Goal: Task Accomplishment & Management: Manage account settings

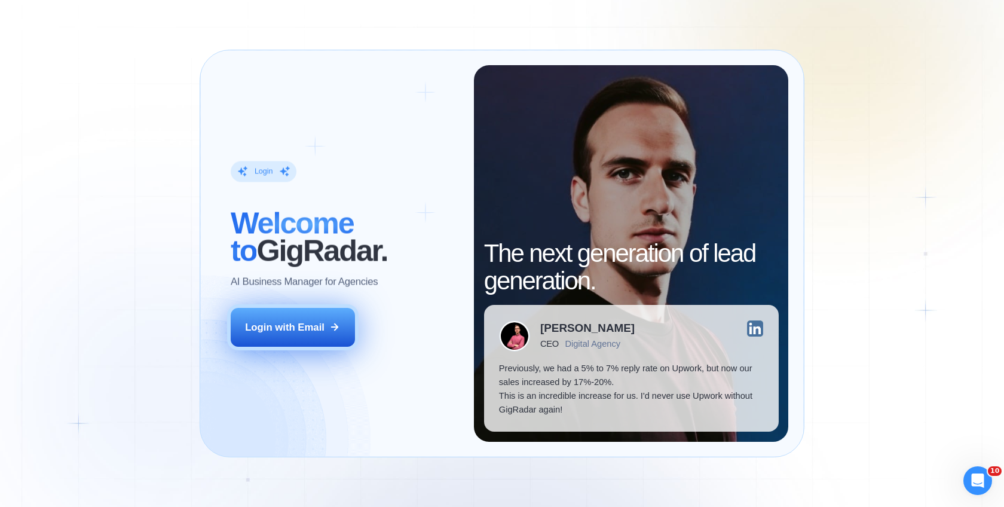
click at [301, 333] on button "Login with Email" at bounding box center [293, 327] width 124 height 39
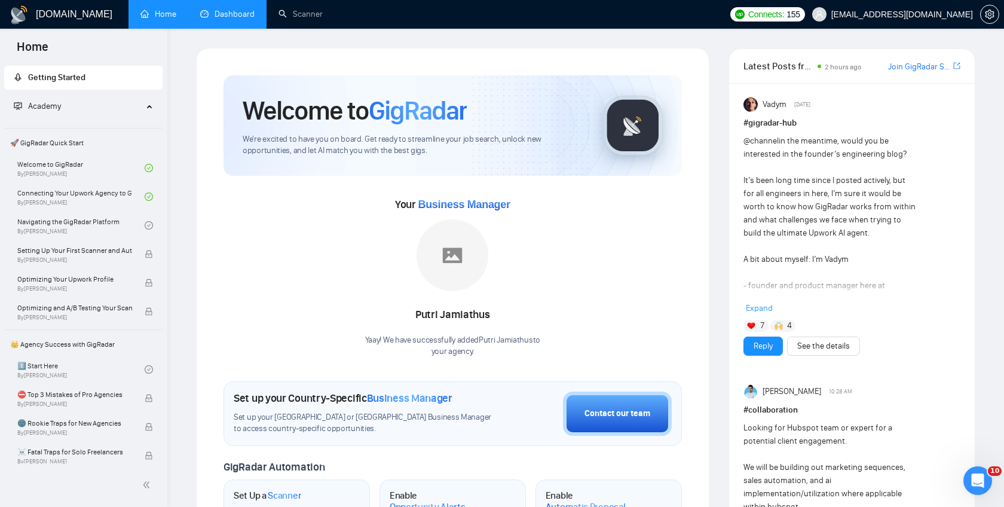
click at [225, 19] on link "Dashboard" at bounding box center [227, 14] width 54 height 10
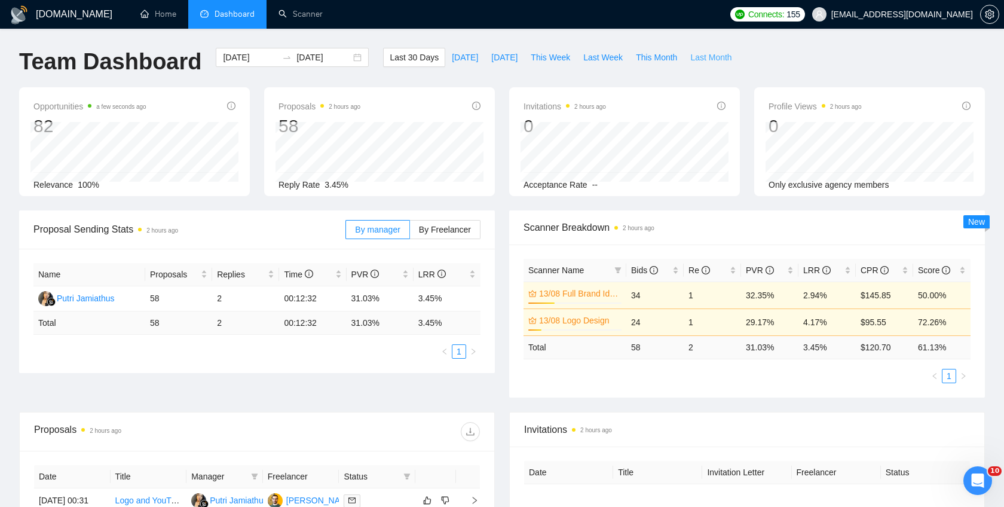
click at [709, 60] on span "Last Month" at bounding box center [710, 57] width 41 height 13
type input "[DATE]"
click at [664, 52] on span "This Month" at bounding box center [656, 57] width 41 height 13
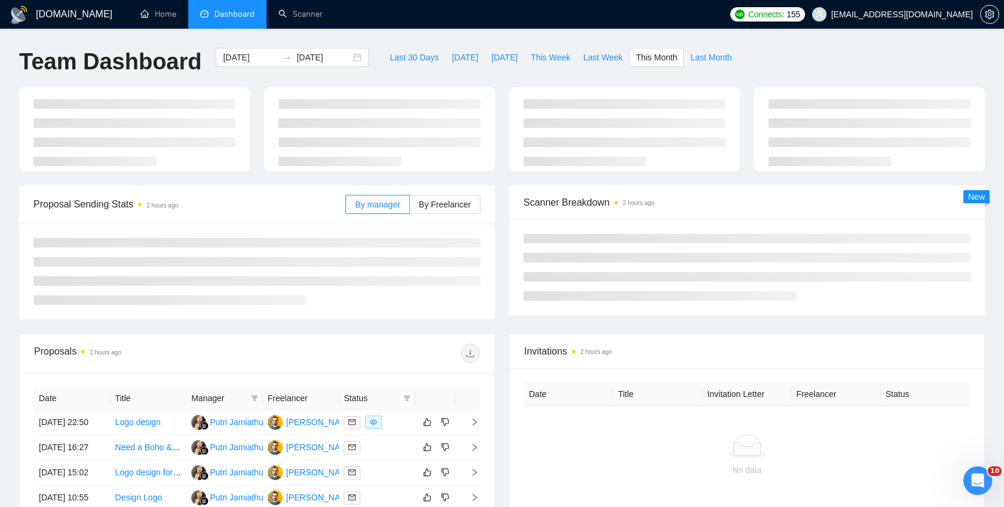
type input "[DATE]"
